Goal: Task Accomplishment & Management: Use online tool/utility

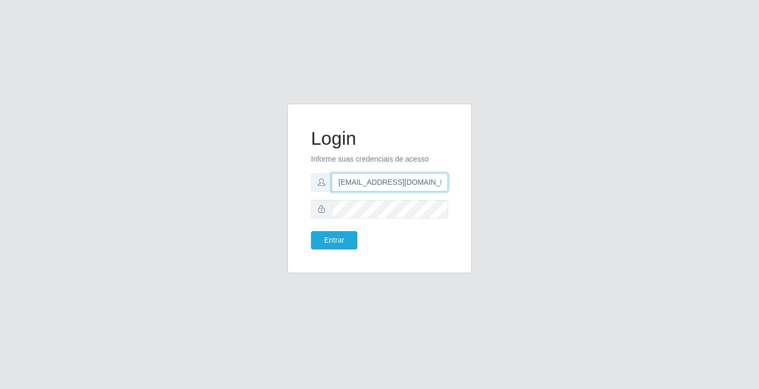
click at [443, 185] on input "[EMAIL_ADDRESS][DOMAIN_NAME]" at bounding box center [389, 182] width 116 height 18
type input "a"
type input "[EMAIL_ADDRESS][DOMAIN_NAME]"
click at [311, 231] on button "Entrar" at bounding box center [334, 240] width 46 height 18
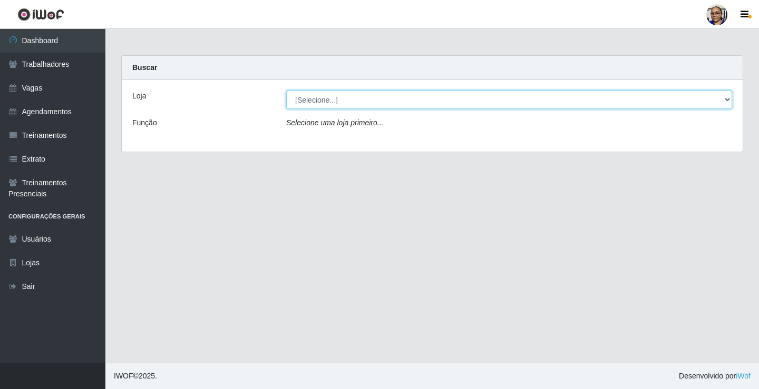
click at [727, 100] on select "[Selecione...] Mercadinho [GEOGRAPHIC_DATA]" at bounding box center [509, 100] width 446 height 18
select select "345"
click at [286, 91] on select "[Selecione...] Mercadinho [GEOGRAPHIC_DATA]" at bounding box center [509, 100] width 446 height 18
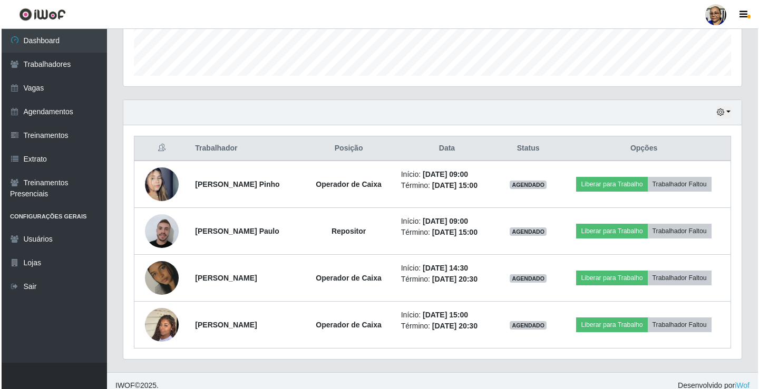
scroll to position [310, 0]
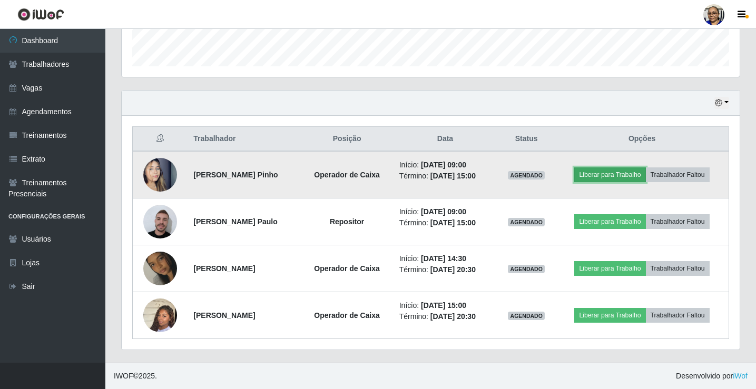
click at [623, 177] on button "Liberar para Trabalho" at bounding box center [609, 175] width 71 height 15
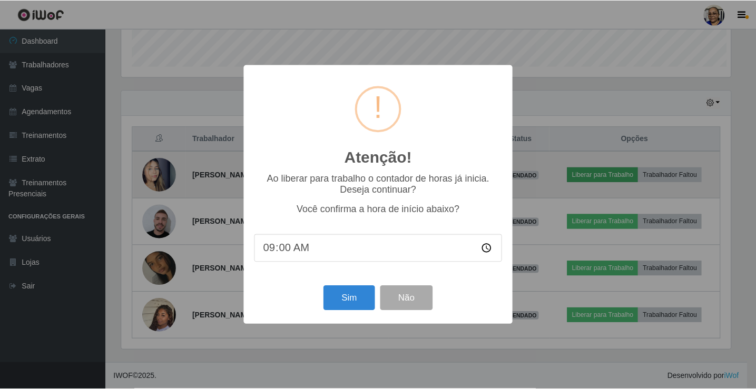
scroll to position [219, 612]
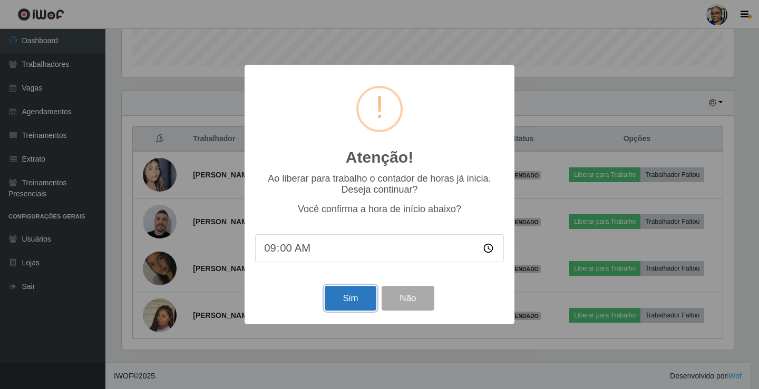
click at [356, 300] on button "Sim" at bounding box center [350, 298] width 51 height 25
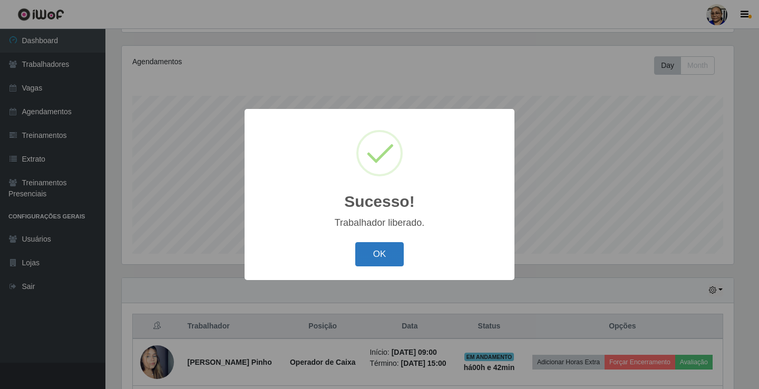
click at [389, 249] on button "OK" at bounding box center [379, 254] width 49 height 25
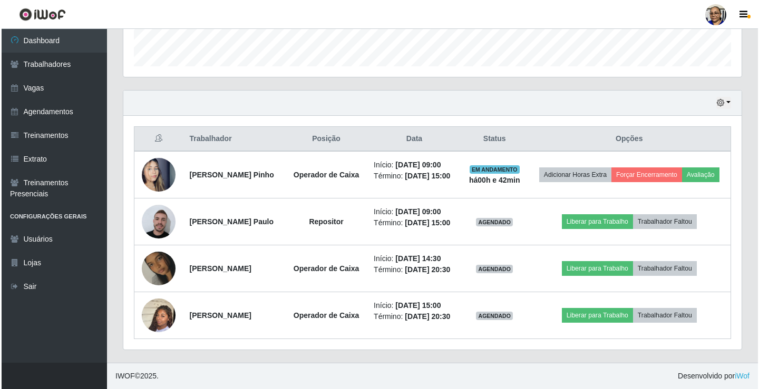
scroll to position [334, 0]
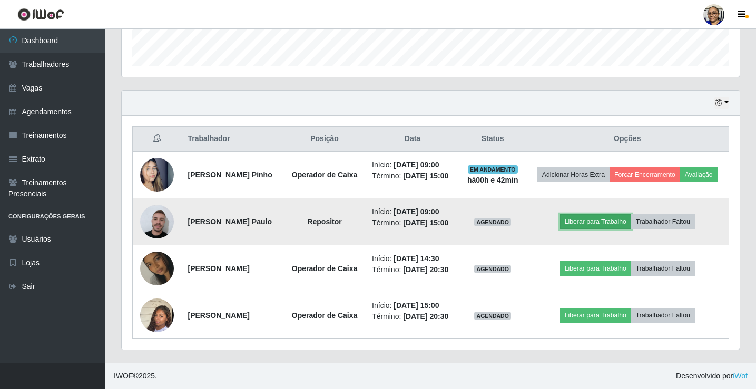
click at [614, 214] on button "Liberar para Trabalho" at bounding box center [595, 221] width 71 height 15
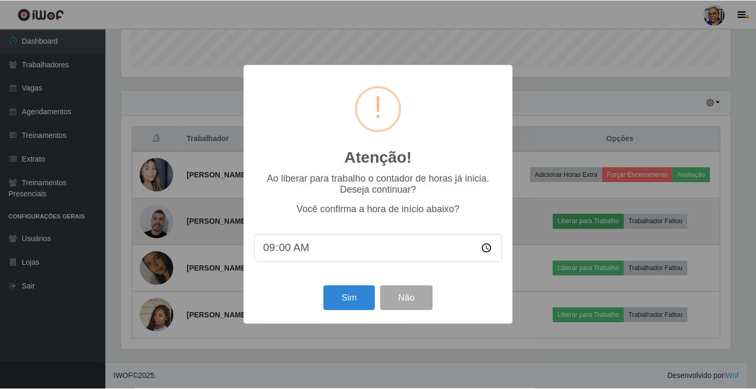
scroll to position [219, 612]
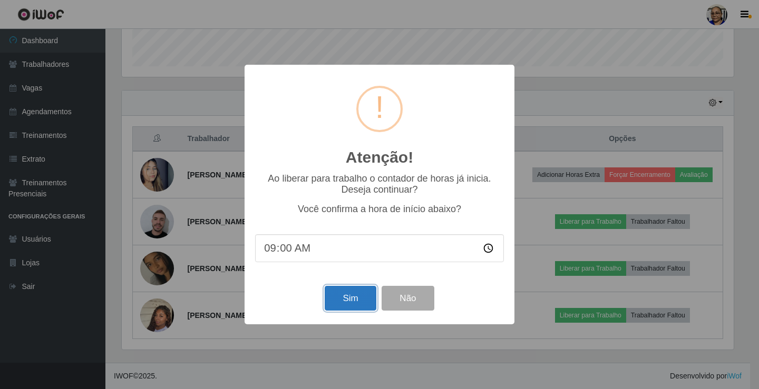
click at [357, 309] on button "Sim" at bounding box center [350, 298] width 51 height 25
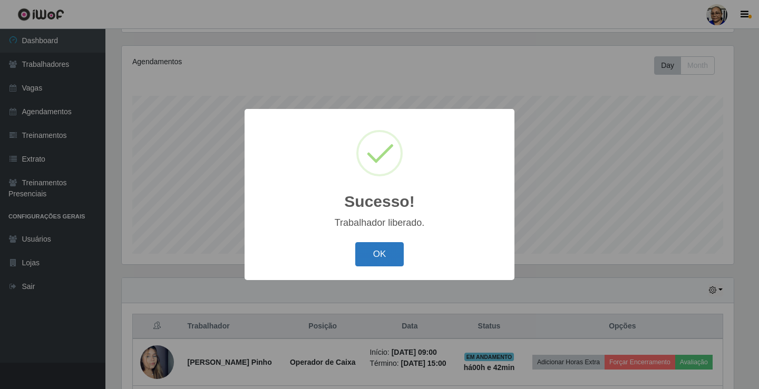
click at [393, 252] on button "OK" at bounding box center [379, 254] width 49 height 25
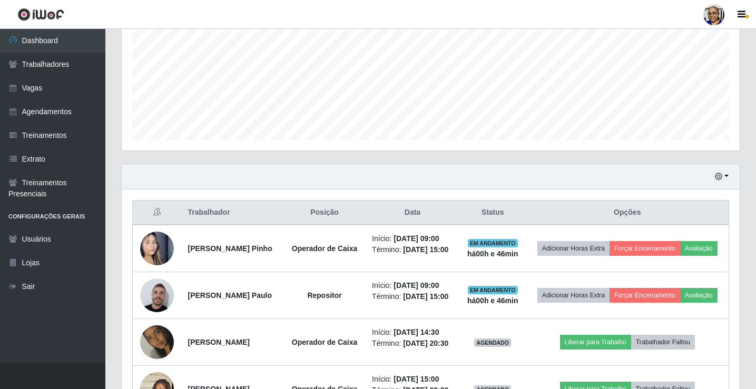
scroll to position [342, 0]
